Goal: Task Accomplishment & Management: Manage account settings

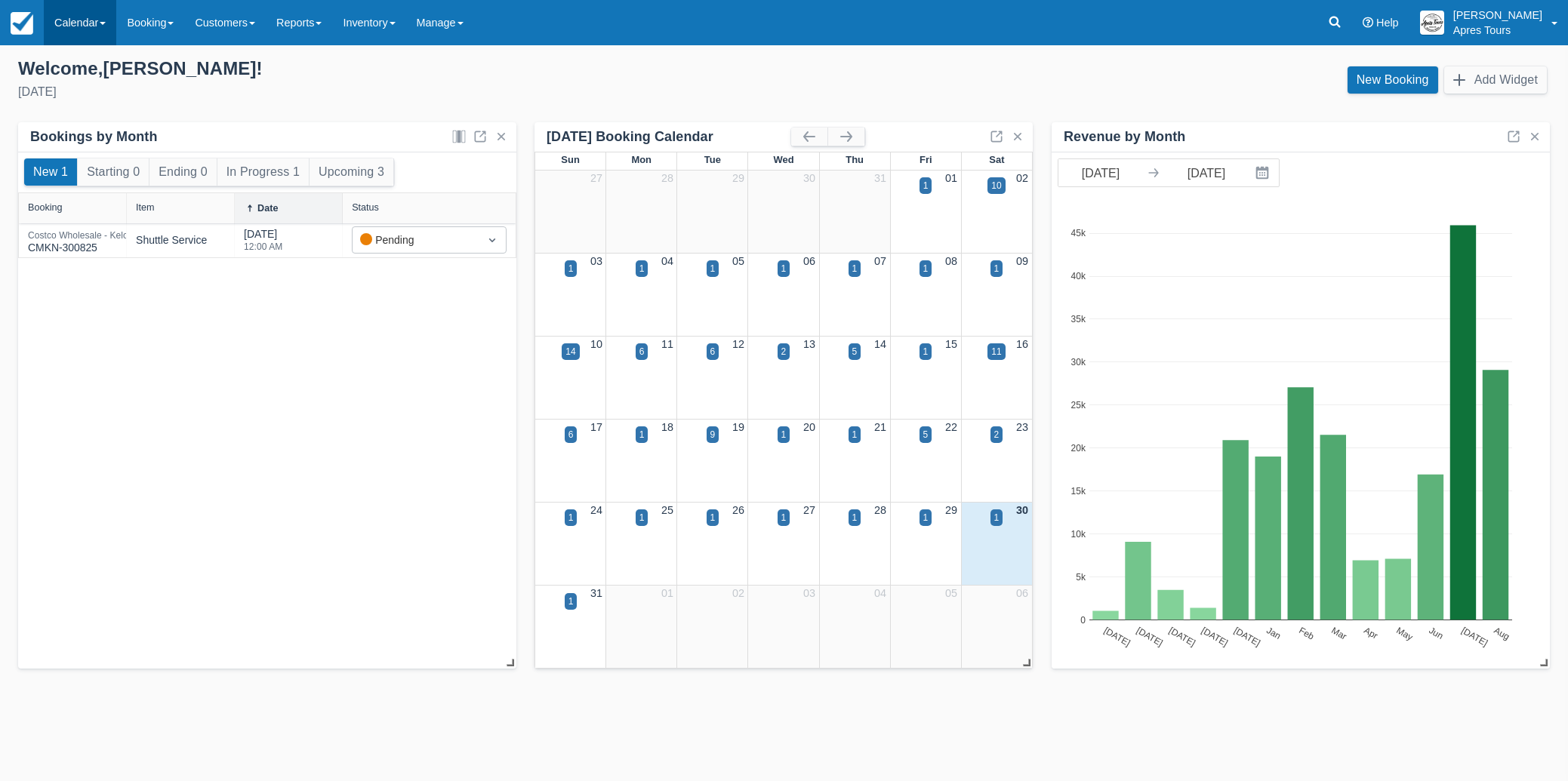
click at [76, 29] on link "Calendar" at bounding box center [80, 22] width 72 height 46
click at [81, 144] on link "Month" at bounding box center [104, 143] width 119 height 32
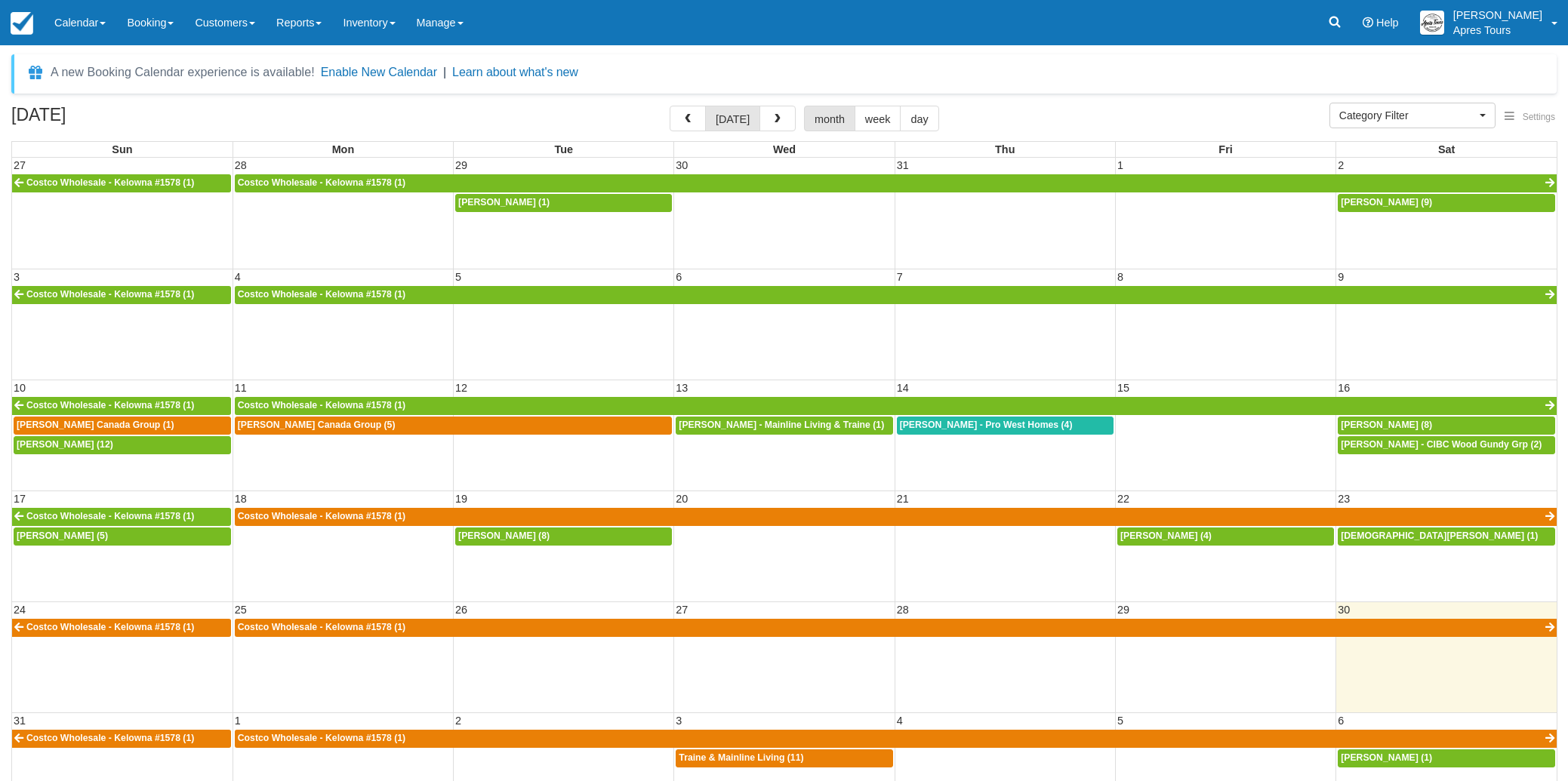
select select
click at [1422, 425] on div "Francine Horne (8)" at bounding box center [1446, 425] width 212 height 12
select select
click at [71, 536] on span "Ryan Blouin (5)" at bounding box center [62, 535] width 91 height 10
select select
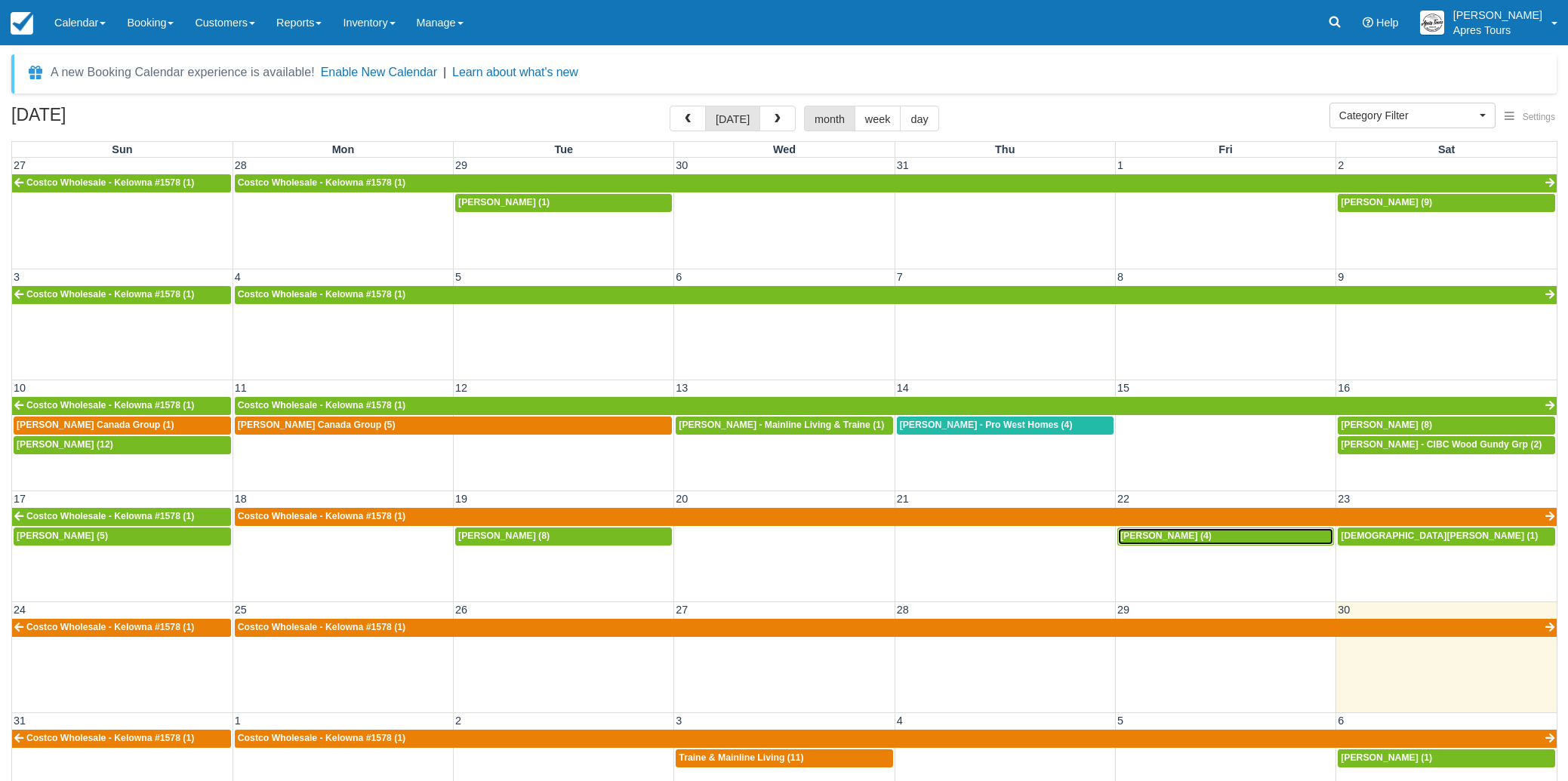
click at [1246, 535] on div "Maureen Halldorson (4)" at bounding box center [1225, 536] width 211 height 12
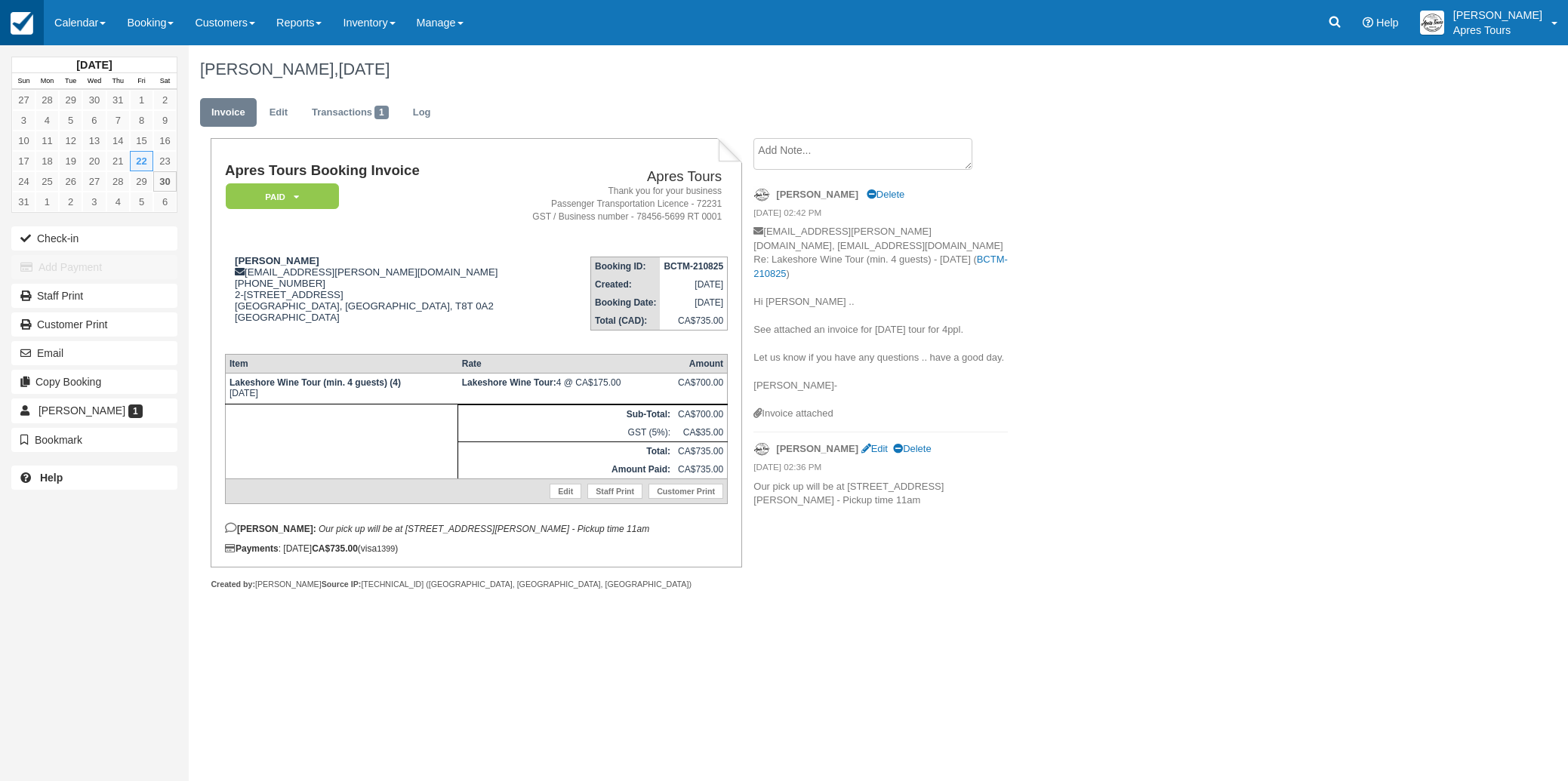
click at [18, 28] on img at bounding box center [21, 23] width 22 height 22
